Goal: Task Accomplishment & Management: Complete application form

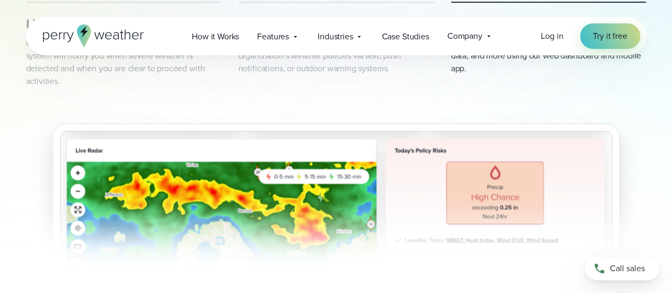
scroll to position [584, 0]
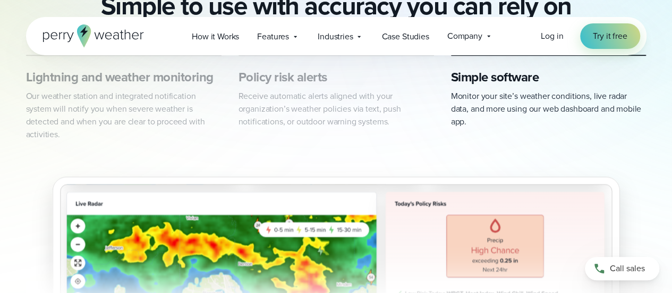
click at [127, 100] on p "Our weather station and integrated notification system will notify you when sev…" at bounding box center [123, 115] width 195 height 51
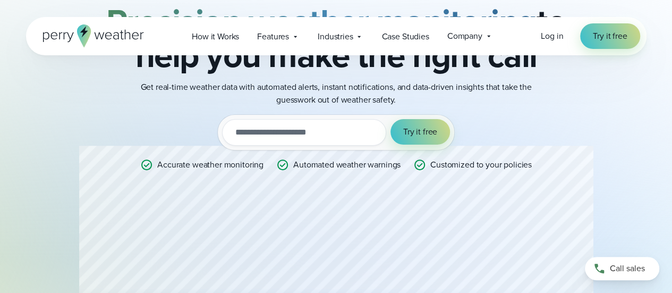
scroll to position [0, 0]
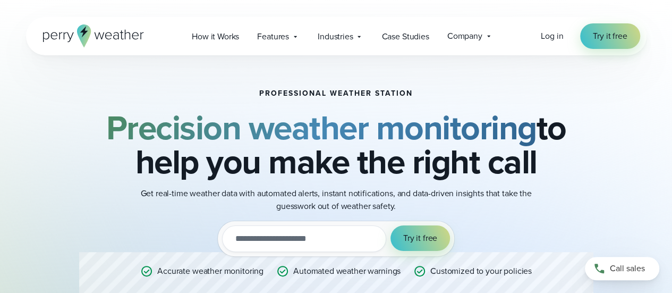
click at [267, 237] on input "email" at bounding box center [304, 238] width 164 height 27
type input "**********"
click at [420, 241] on span "Try it free" at bounding box center [420, 238] width 34 height 13
click at [262, 36] on span "Features" at bounding box center [273, 36] width 32 height 13
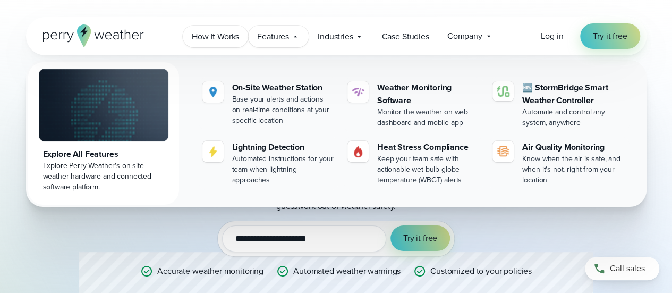
click at [214, 34] on span "How it Works" at bounding box center [215, 36] width 47 height 13
